Goal: Information Seeking & Learning: Learn about a topic

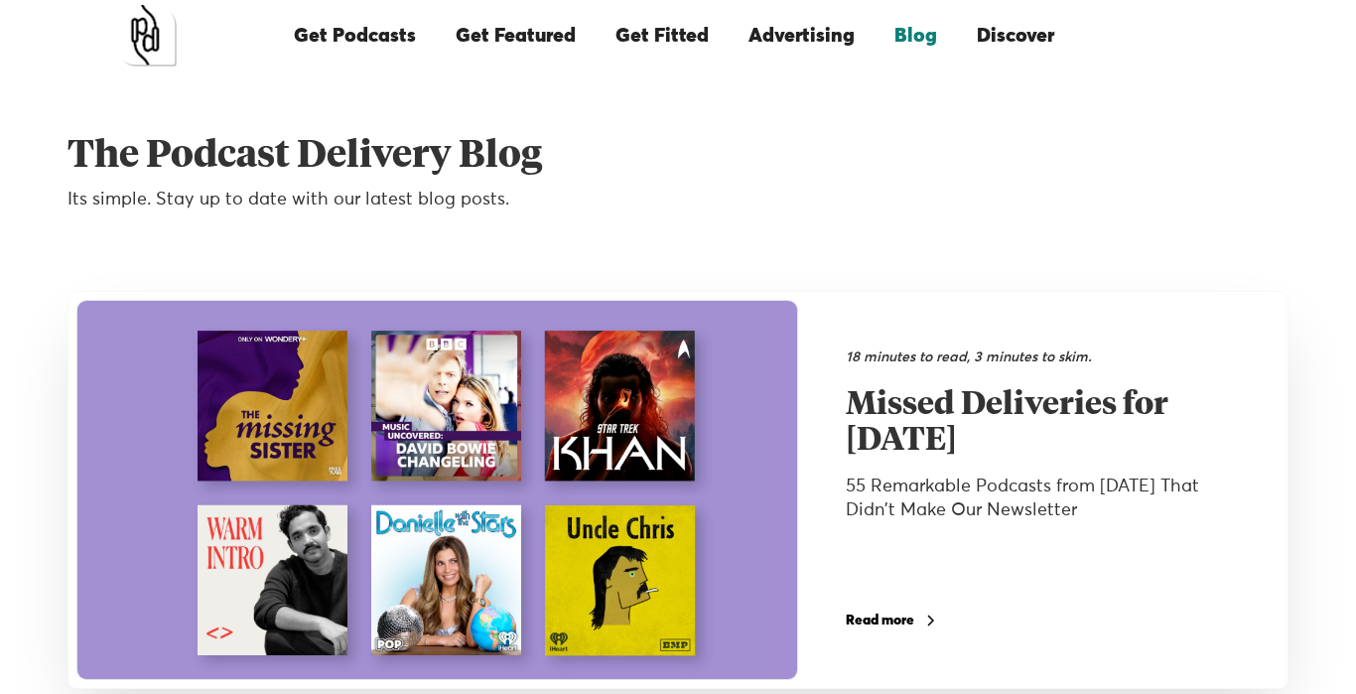
scroll to position [25, 0]
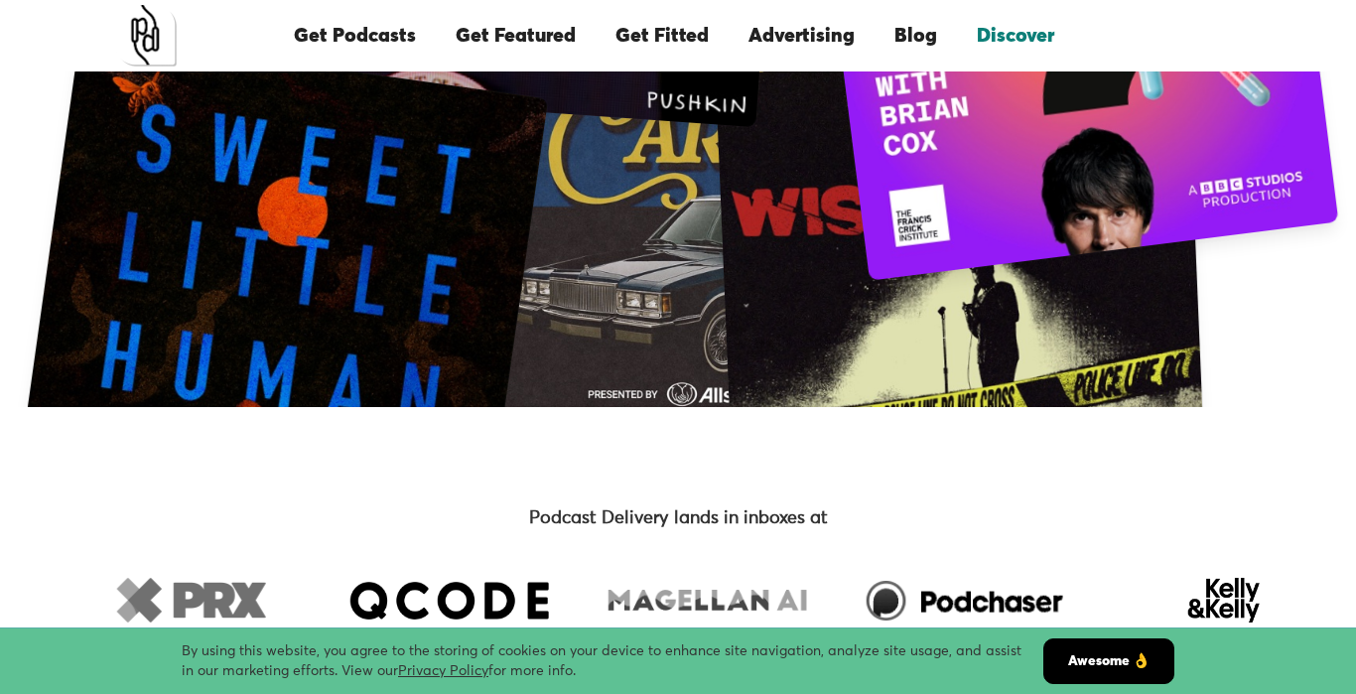
scroll to position [626, 0]
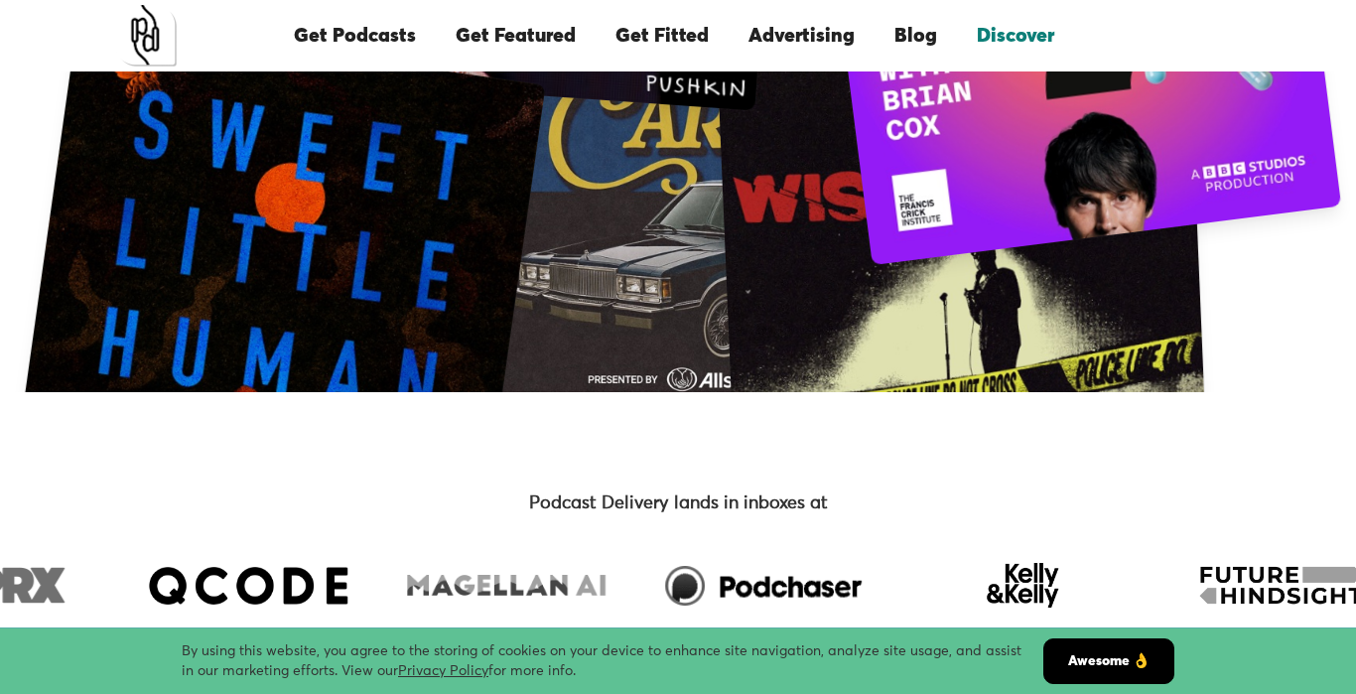
click at [1084, 660] on link "Awesome 👌" at bounding box center [1108, 661] width 131 height 46
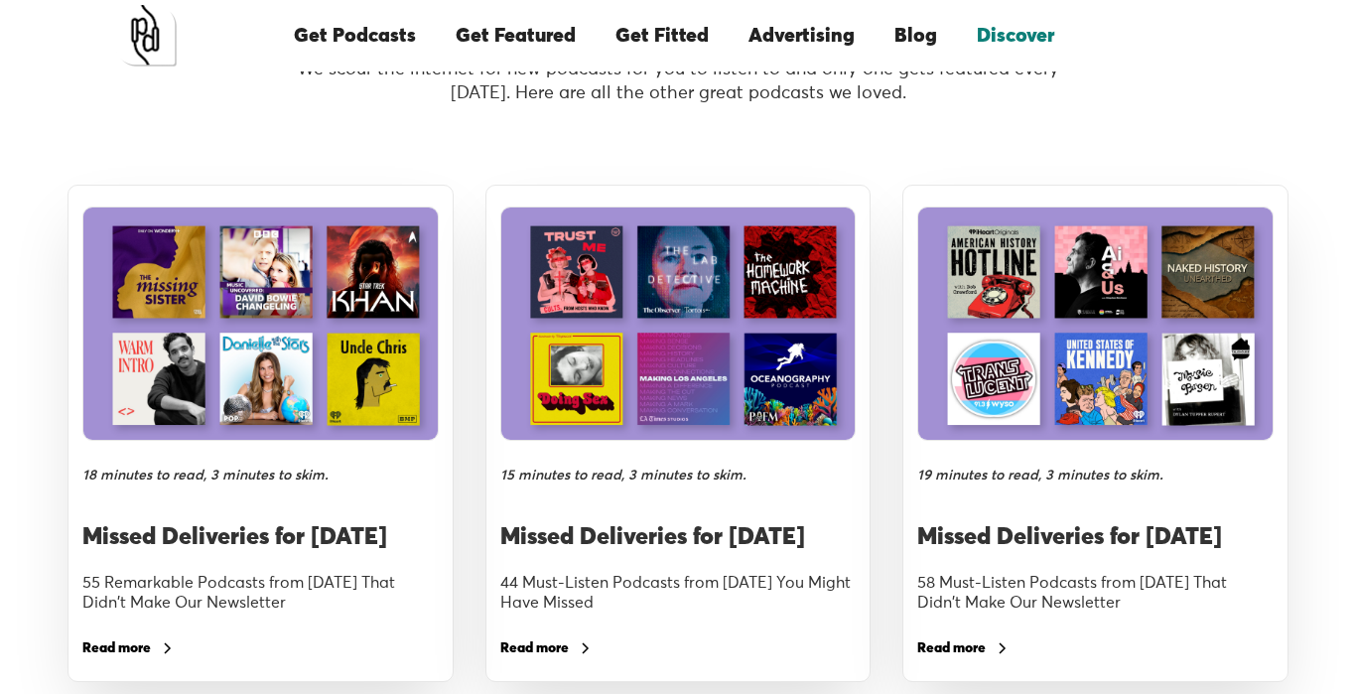
scroll to position [2995, 0]
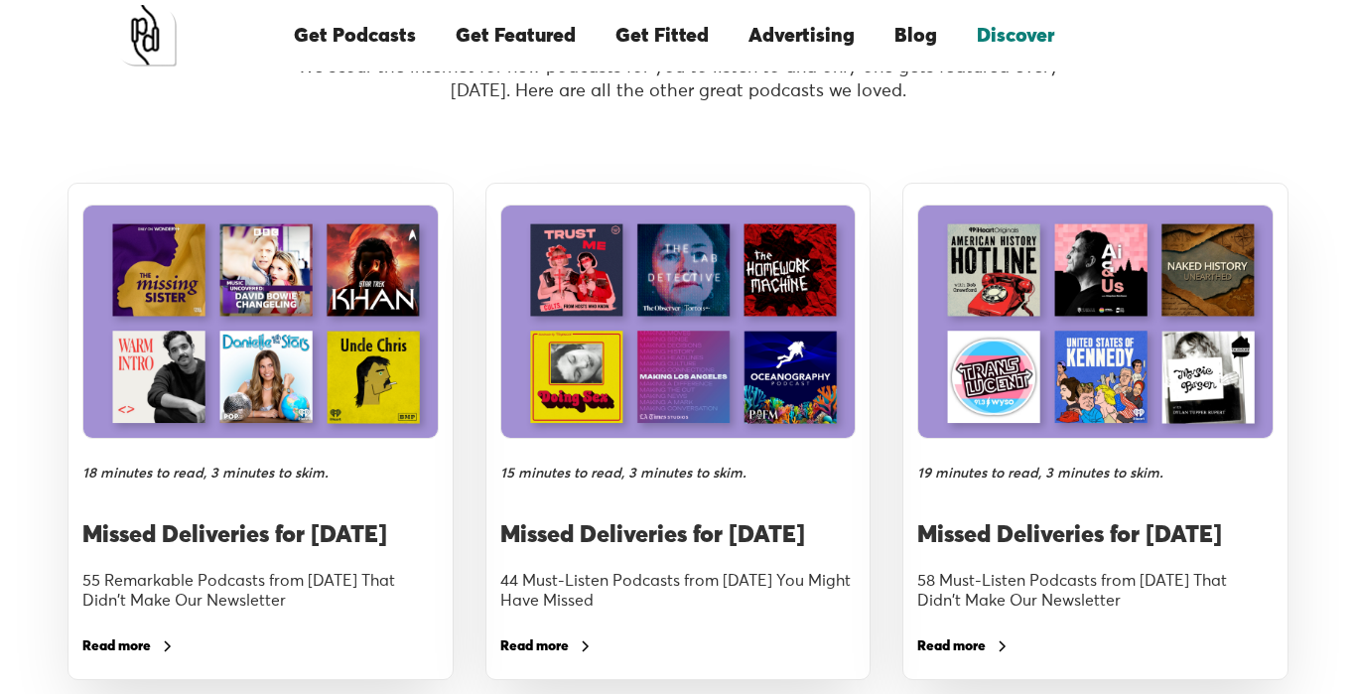
click at [317, 372] on img at bounding box center [259, 322] width 355 height 235
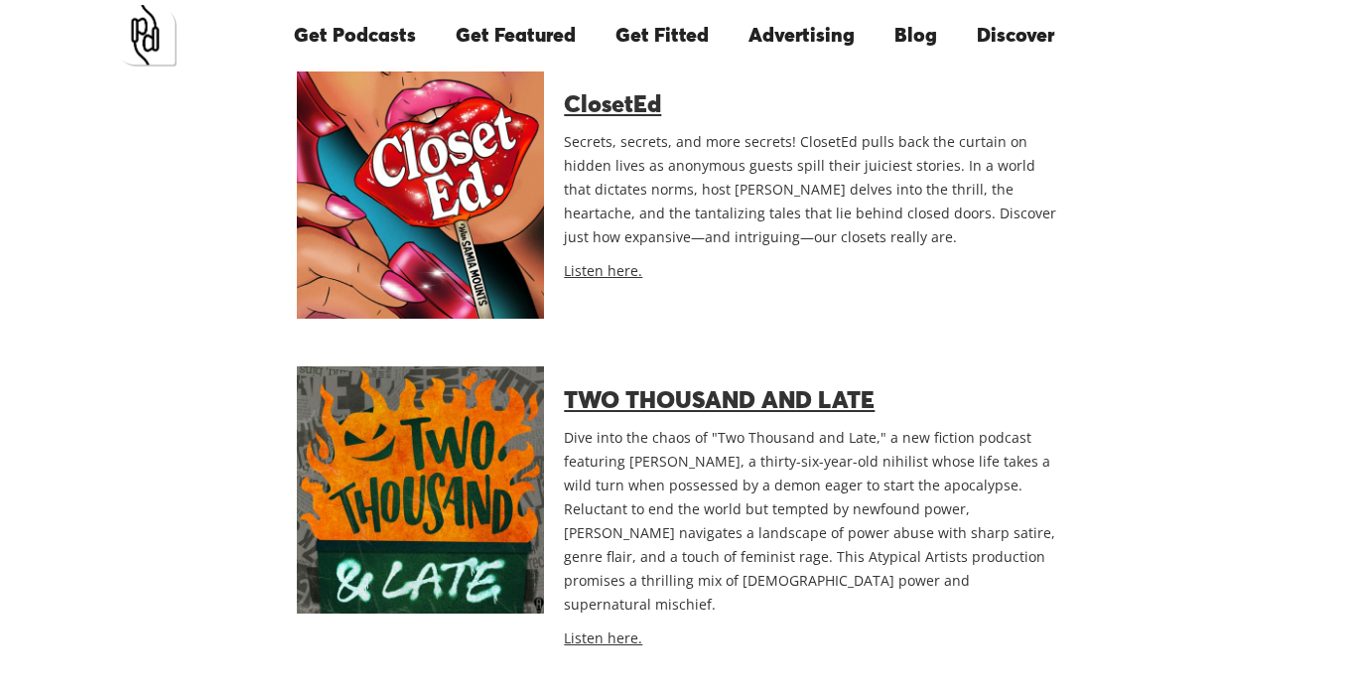
scroll to position [7229, 0]
